Goal: Task Accomplishment & Management: Manage account settings

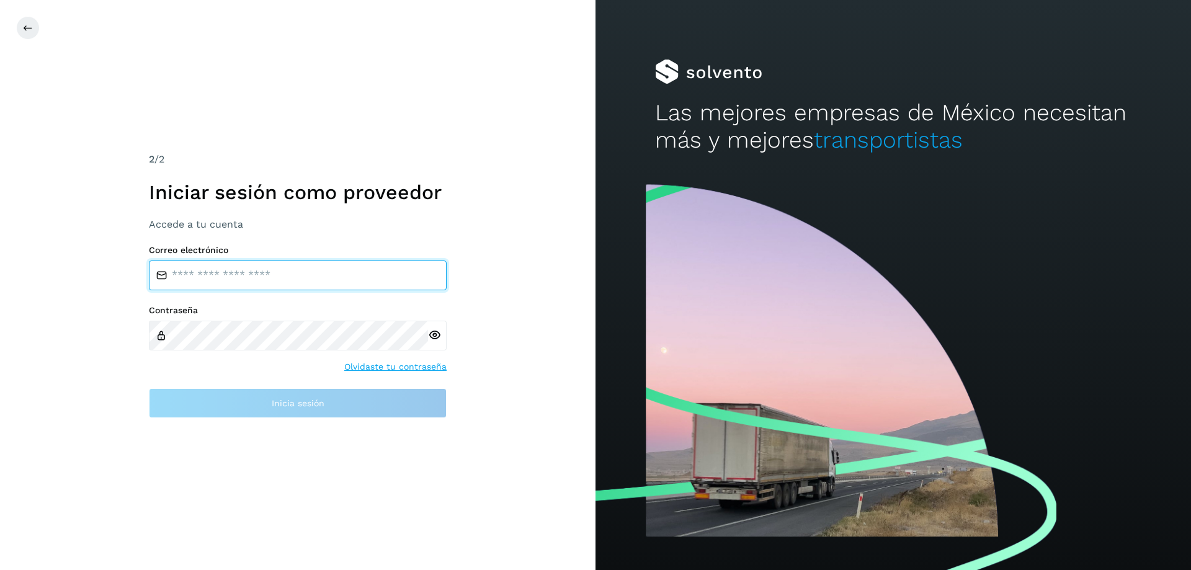
click at [205, 275] on input "email" at bounding box center [298, 276] width 298 height 30
type input "**********"
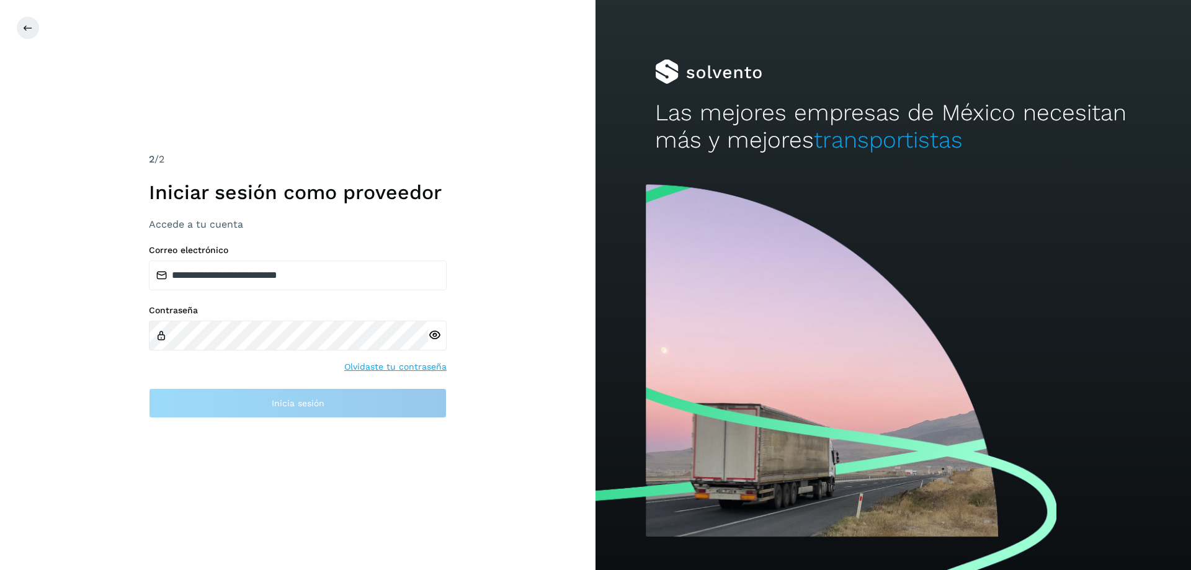
click at [239, 353] on div "Contraseña Olvidaste tu contraseña" at bounding box center [298, 339] width 298 height 68
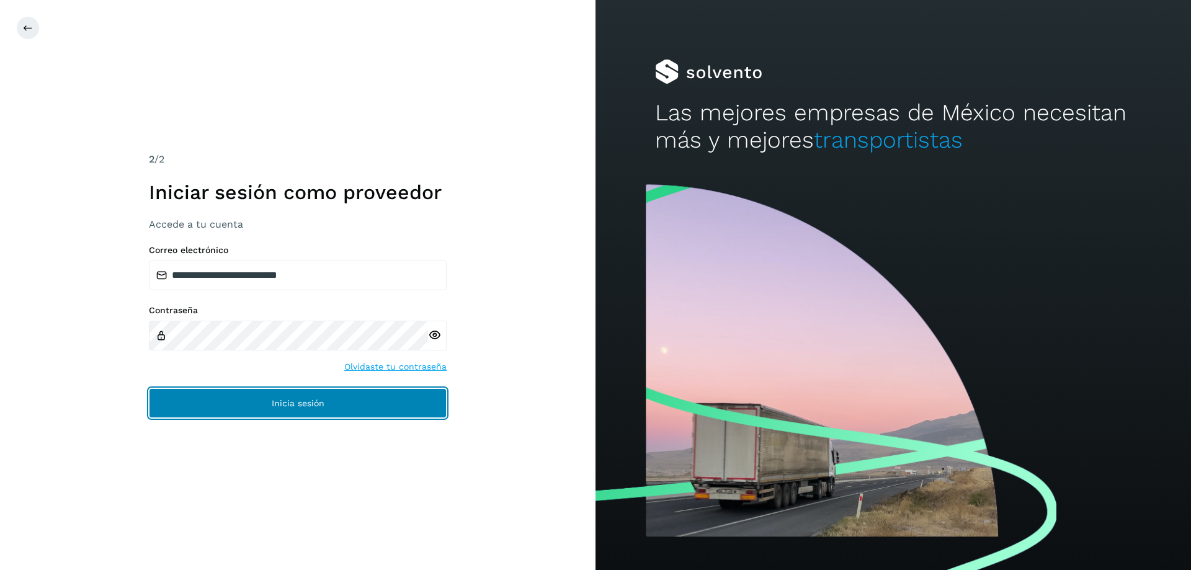
click at [283, 392] on button "Inicia sesión" at bounding box center [298, 403] width 298 height 30
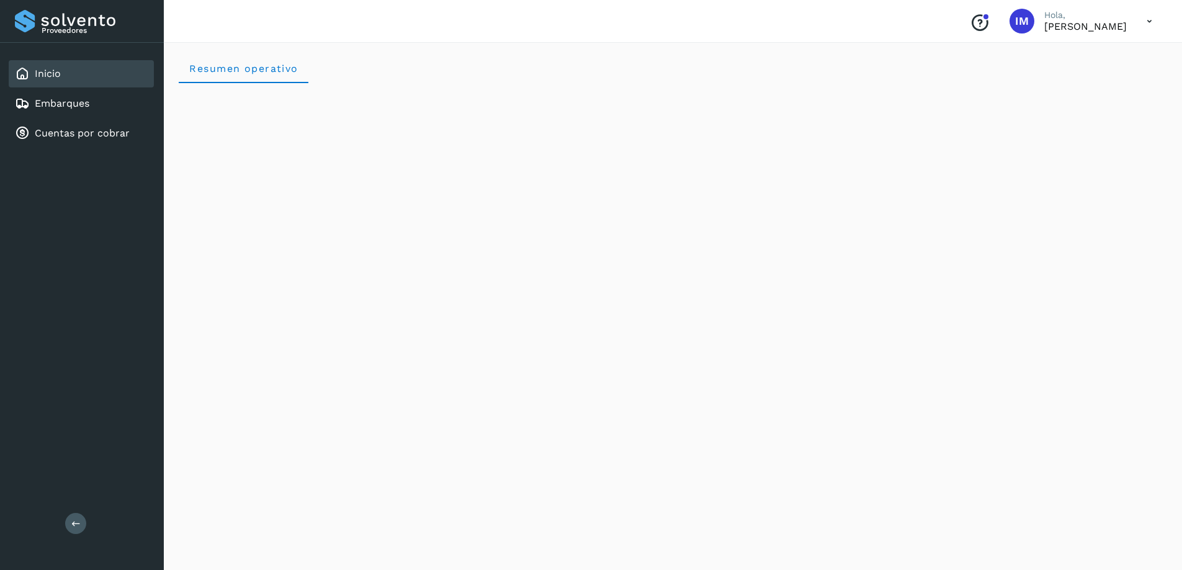
click at [1134, 22] on div "Conoce nuestros beneficios IM Hola, [PERSON_NAME]" at bounding box center [1061, 21] width 202 height 29
click at [1142, 20] on icon at bounding box center [1149, 21] width 25 height 25
click at [1144, 20] on div at bounding box center [591, 285] width 1182 height 570
click at [68, 103] on link "Embarques" at bounding box center [62, 103] width 55 height 12
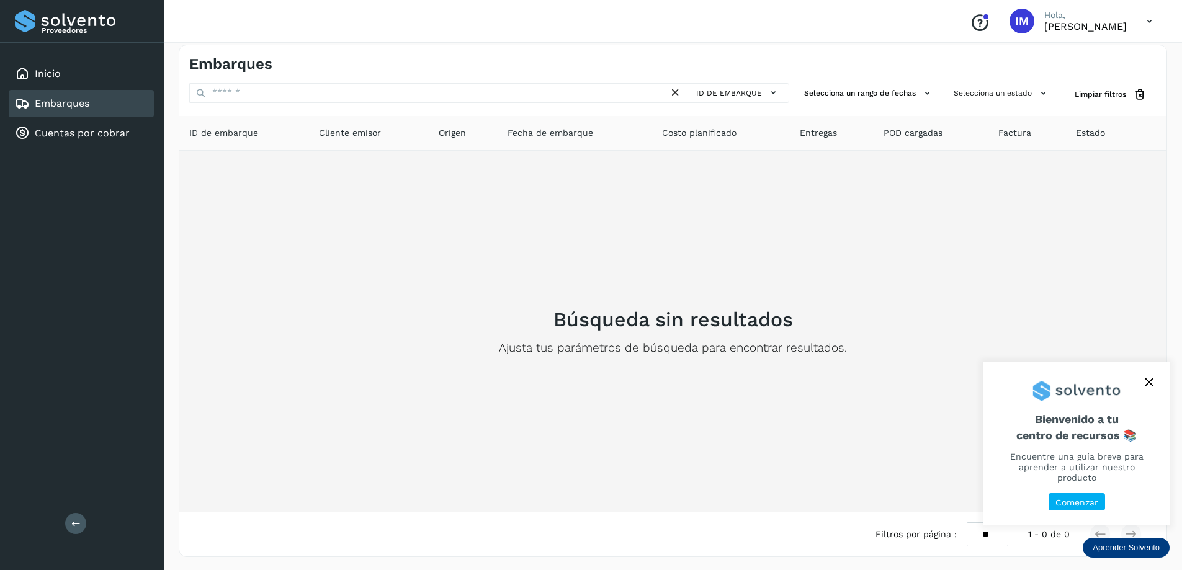
scroll to position [11, 0]
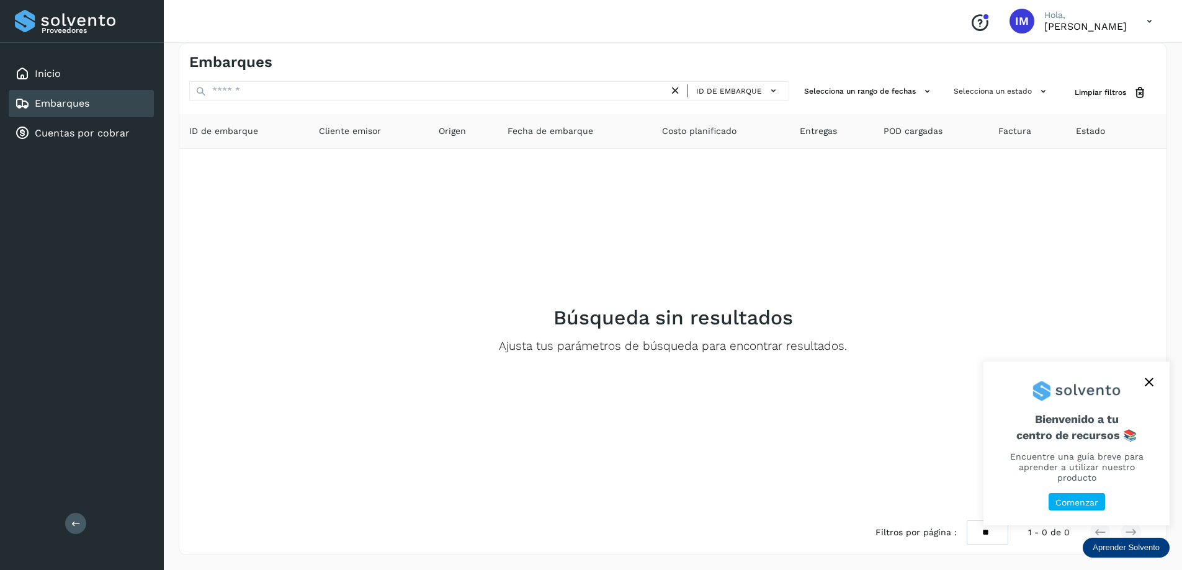
click at [1147, 385] on button "close," at bounding box center [1149, 382] width 19 height 19
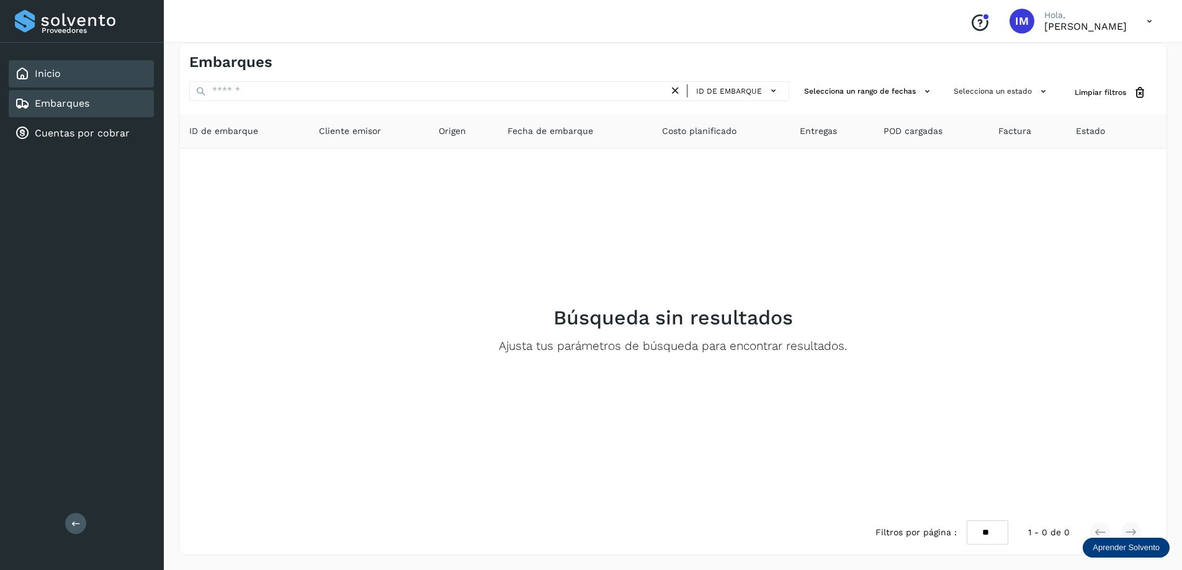
click at [53, 73] on link "Inicio" at bounding box center [48, 74] width 26 height 12
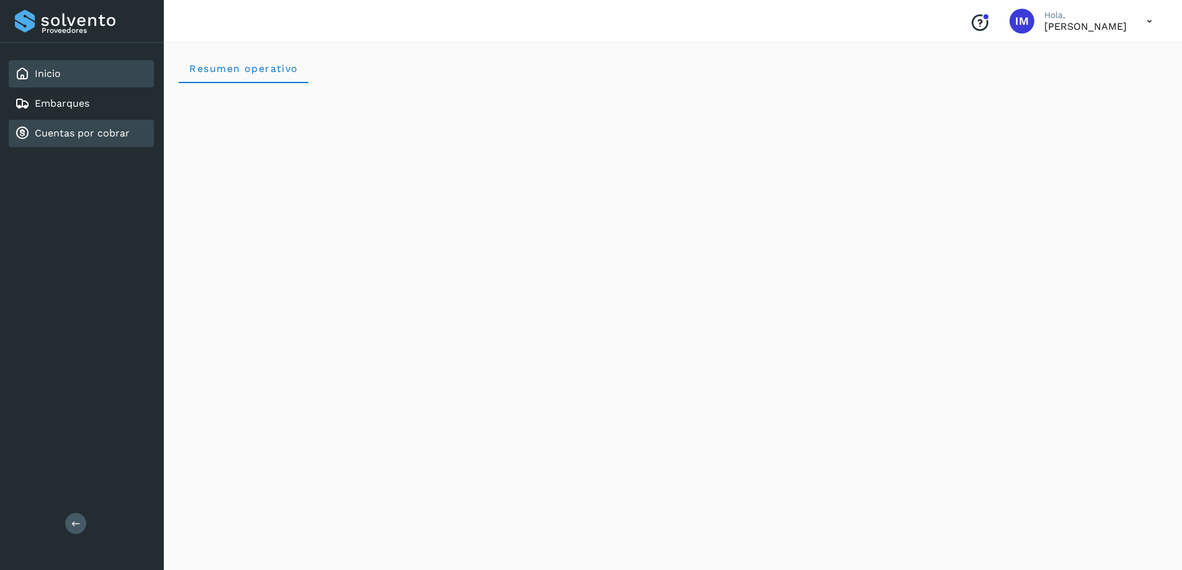
click at [82, 136] on link "Cuentas por cobrar" at bounding box center [82, 133] width 95 height 12
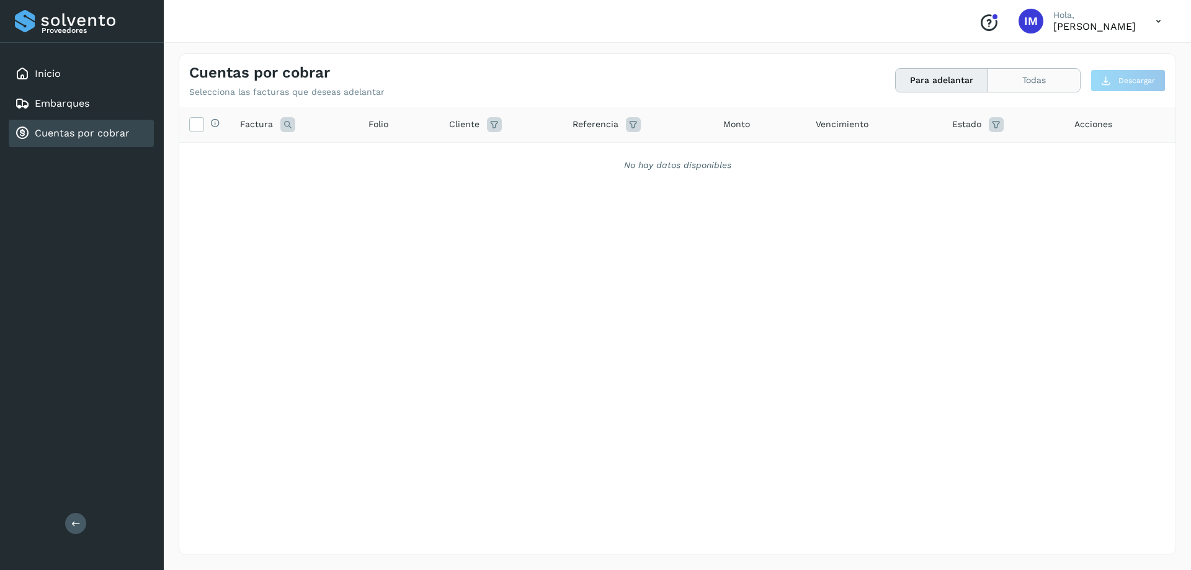
click at [1037, 78] on button "Todas" at bounding box center [1034, 80] width 92 height 23
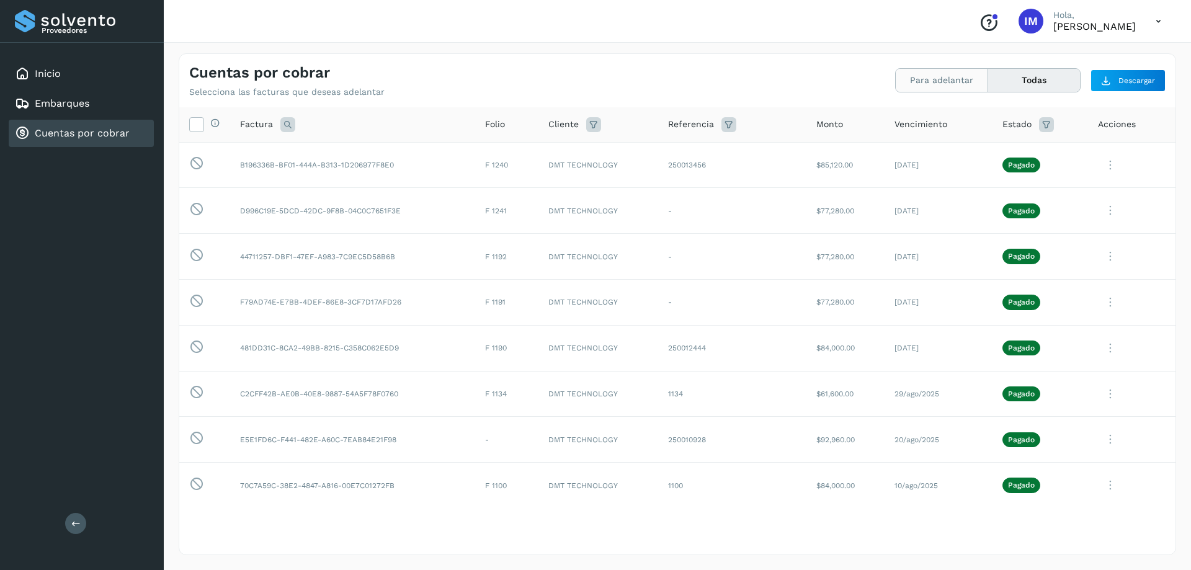
click at [933, 87] on button "Para adelantar" at bounding box center [942, 80] width 92 height 23
